Goal: Task Accomplishment & Management: Complete application form

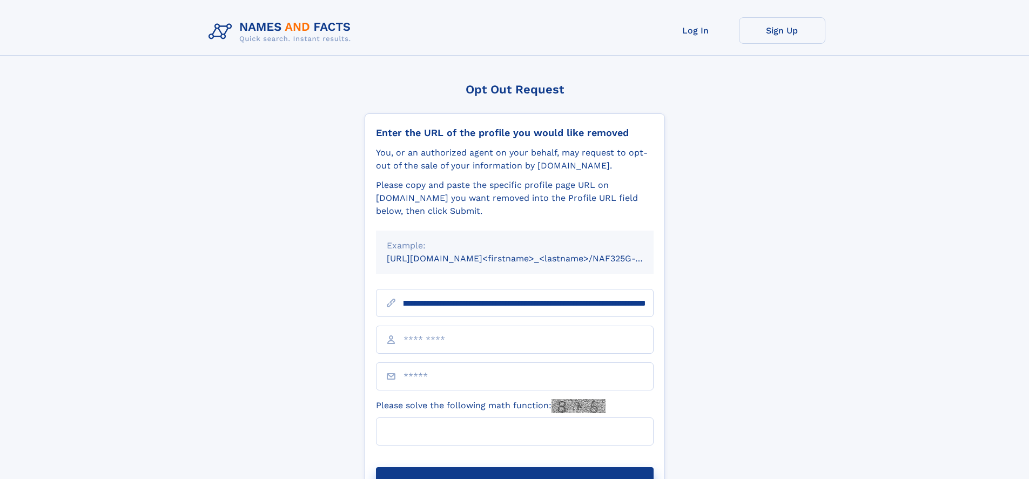
scroll to position [0, 118]
type input "**********"
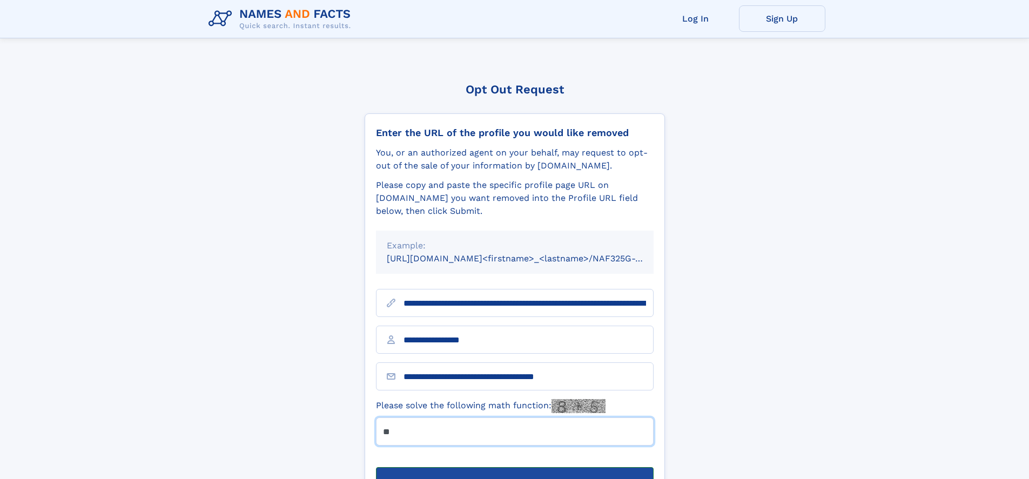
type input "**"
click at [514, 467] on button "Submit Opt Out Request" at bounding box center [515, 484] width 278 height 35
